Goal: Find contact information: Find contact information

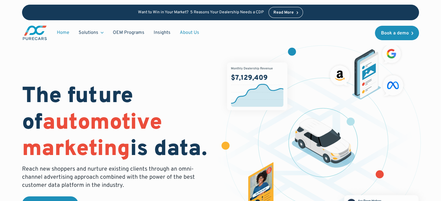
click at [191, 31] on link "About Us" at bounding box center [189, 32] width 29 height 11
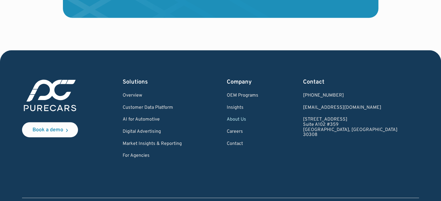
scroll to position [1709, 0]
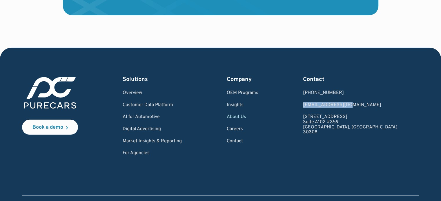
drag, startPoint x: 388, startPoint y: 107, endPoint x: 337, endPoint y: 106, distance: 51.3
click at [337, 106] on div "Book a demo Solutions Overview Customer Data Platform AI for Automotive Digital…" at bounding box center [220, 116] width 396 height 81
copy link "[EMAIL_ADDRESS][DOMAIN_NAME]"
